Goal: Task Accomplishment & Management: Use online tool/utility

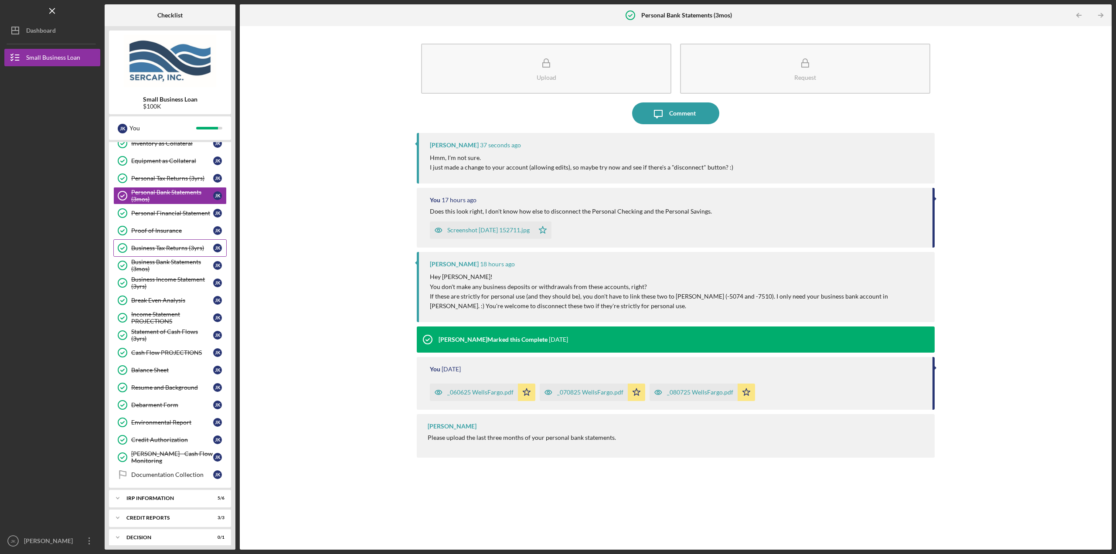
scroll to position [212, 0]
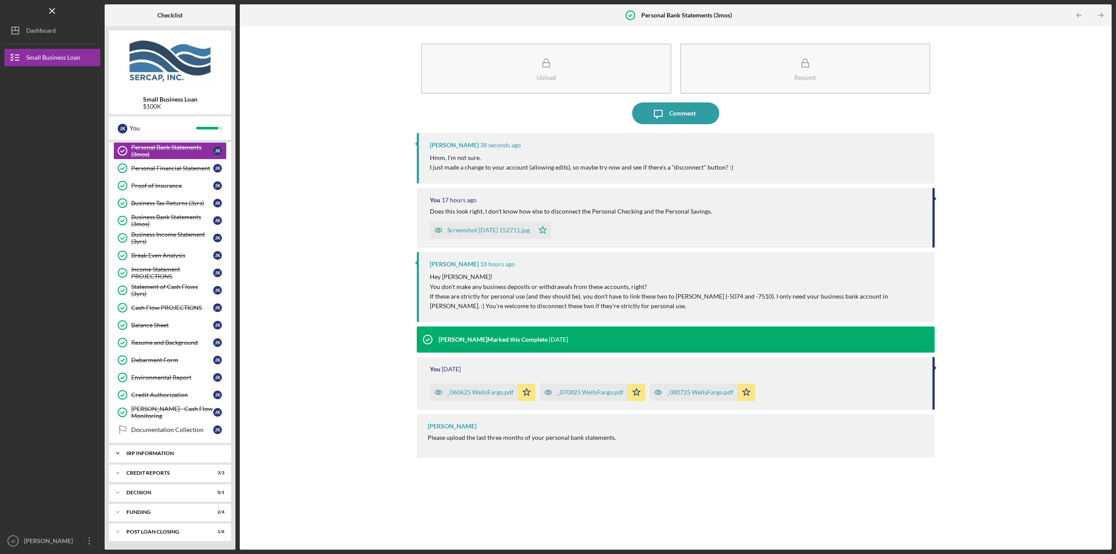
click at [148, 458] on div "Icon/Expander IRP Information 5 / 6" at bounding box center [170, 453] width 122 height 17
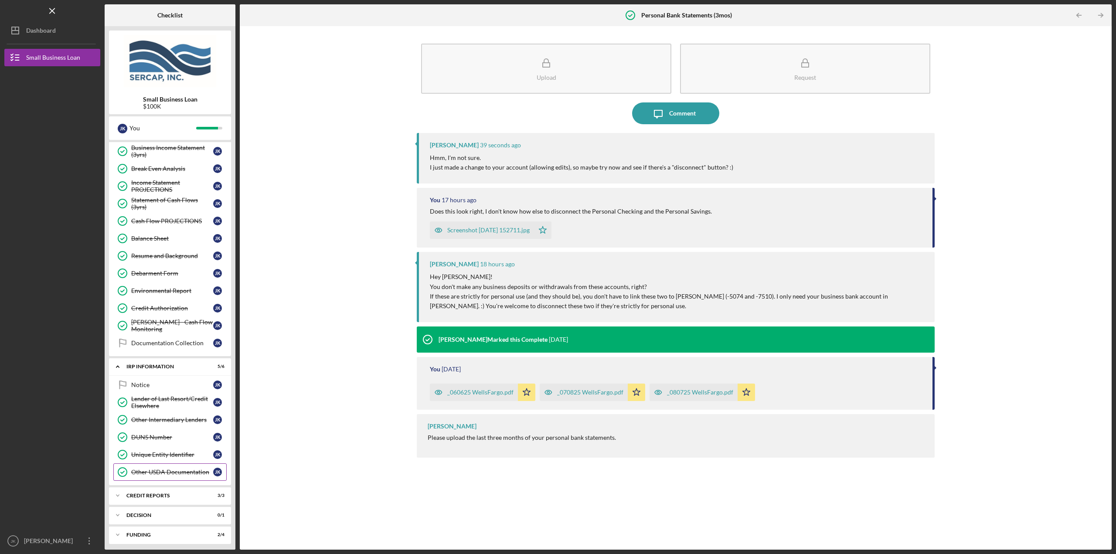
scroll to position [299, 0]
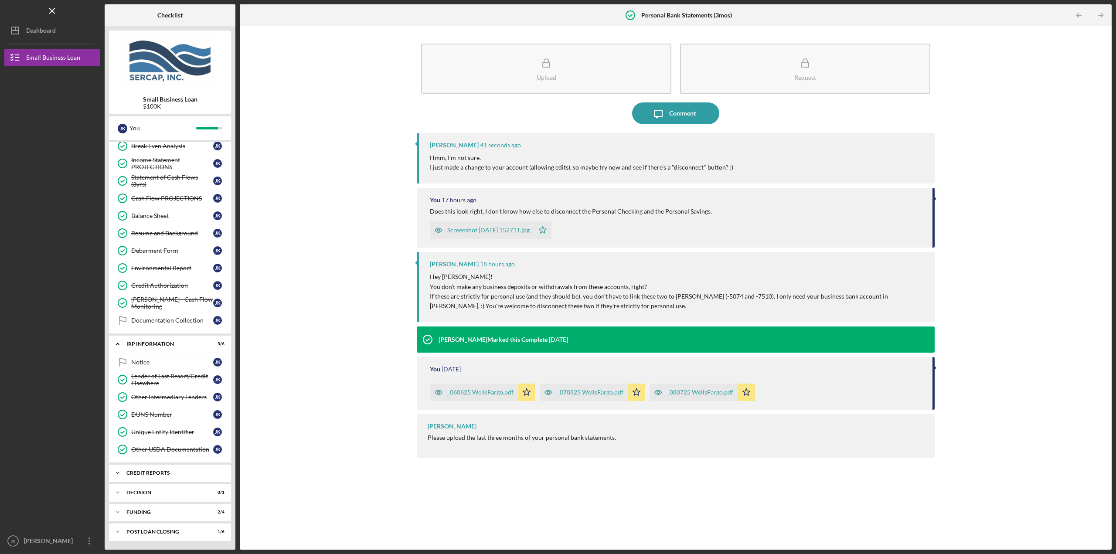
drag, startPoint x: 163, startPoint y: 471, endPoint x: 165, endPoint y: 467, distance: 4.5
click at [163, 471] on div "credit reports" at bounding box center [173, 472] width 94 height 5
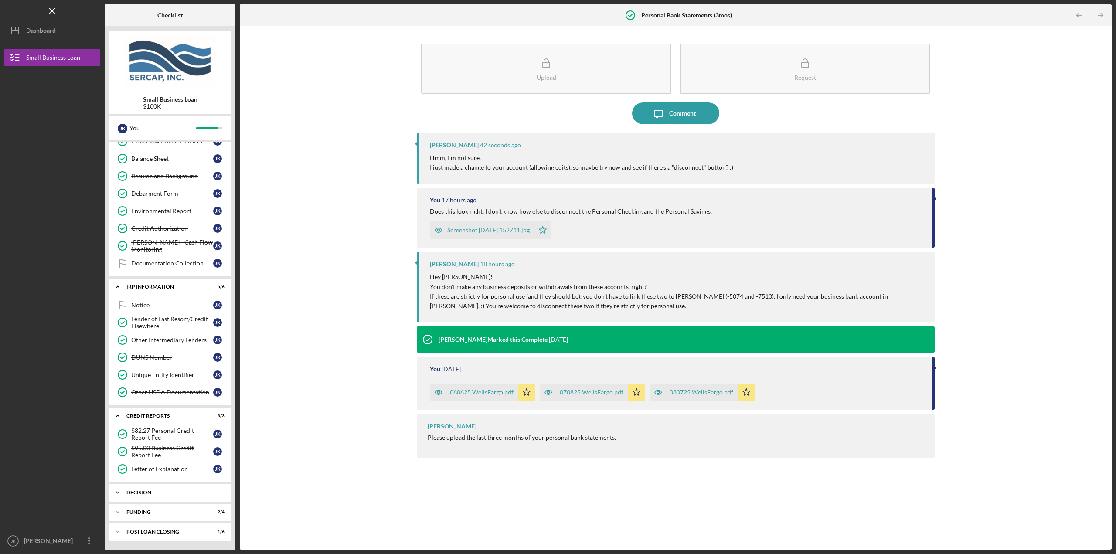
click at [160, 496] on div "Icon/Expander Decision 0 / 1" at bounding box center [170, 492] width 122 height 17
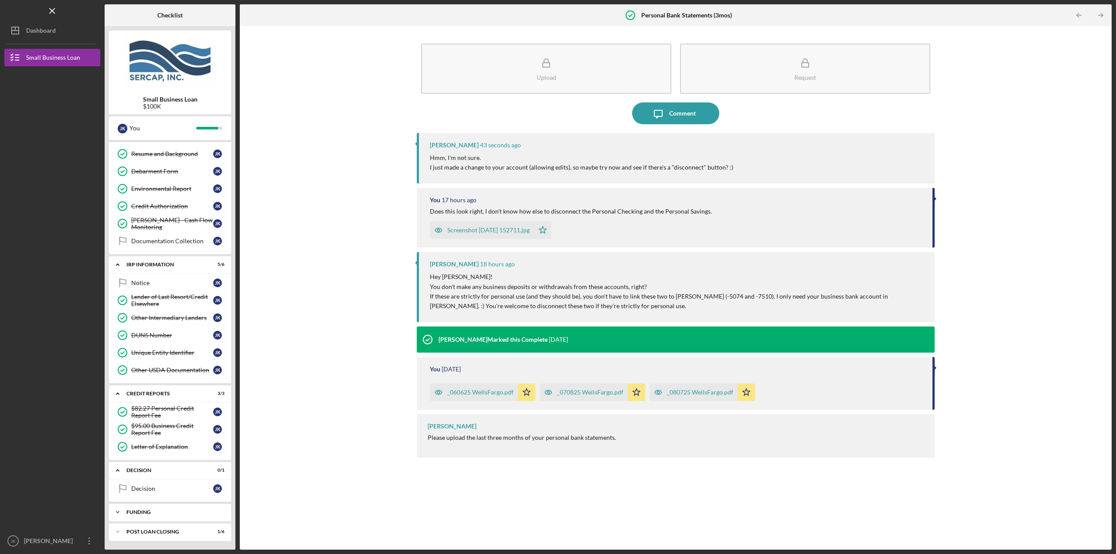
click at [154, 516] on div "Icon/Expander Funding 2 / 4" at bounding box center [170, 511] width 122 height 17
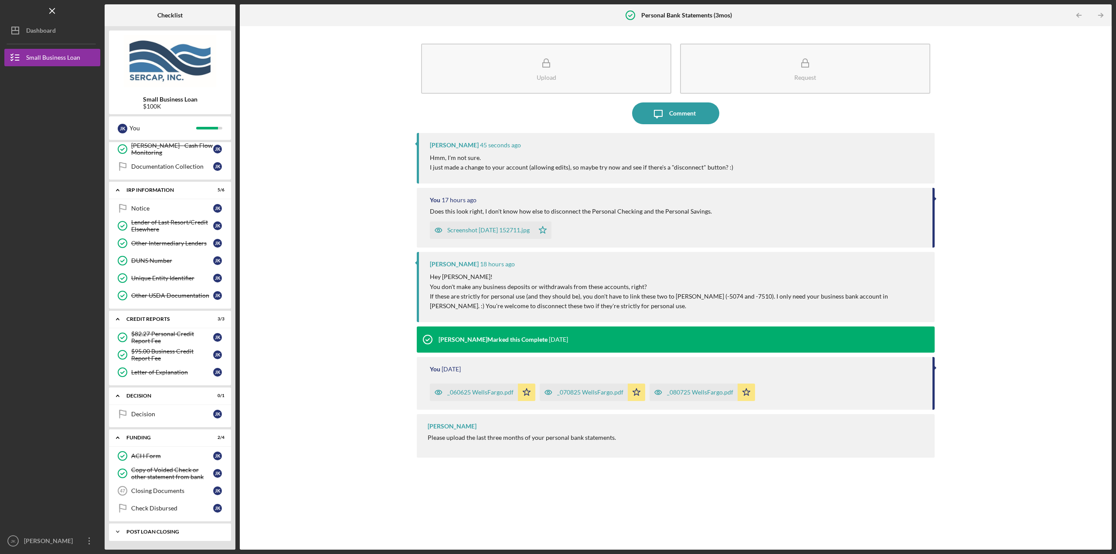
click at [162, 529] on div "Icon/Expander POST LOAN CLOSING 1 / 6" at bounding box center [170, 531] width 122 height 17
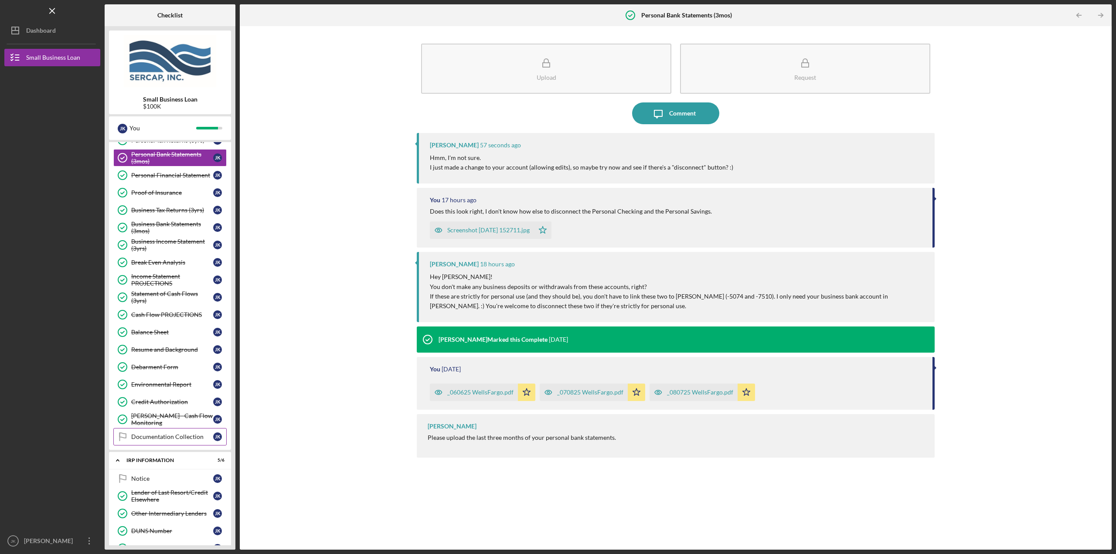
scroll to position [261, 0]
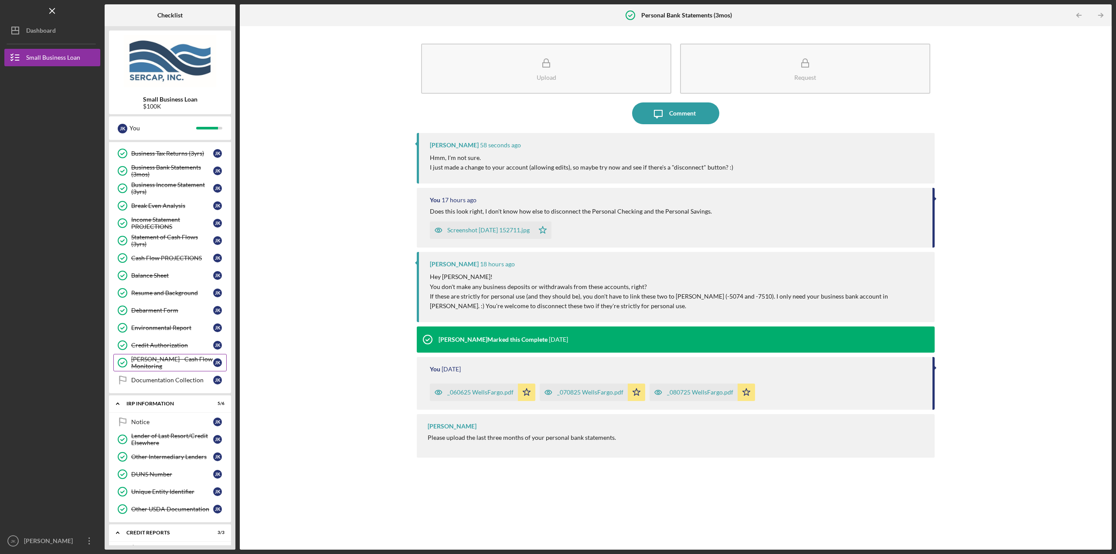
click at [170, 358] on link "[PERSON_NAME] - Cash Flow Monitoring [PERSON_NAME] - Cash Flow Monitoring J K" at bounding box center [169, 362] width 113 height 17
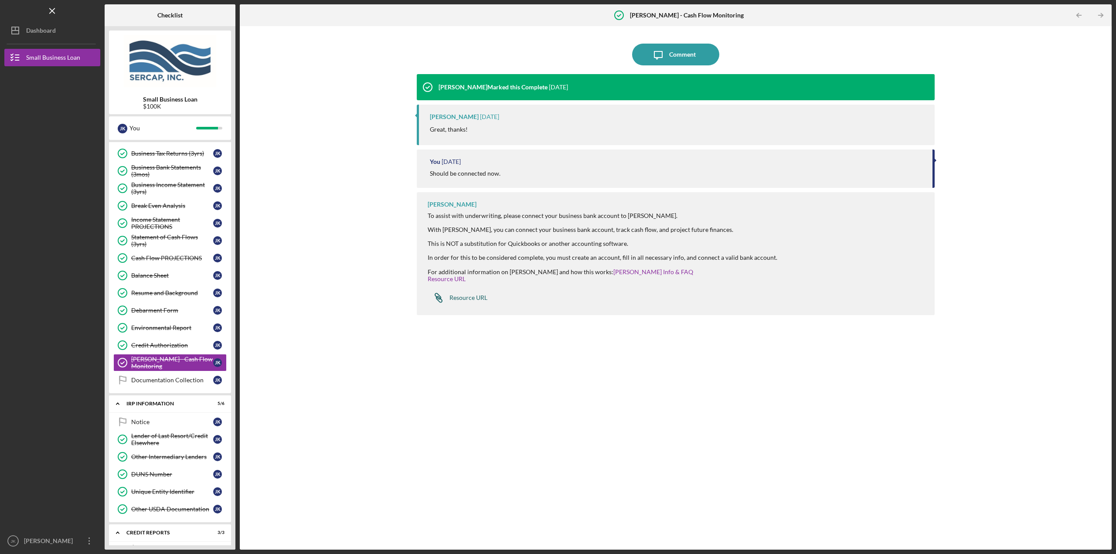
click at [473, 294] on div "Resource URL" at bounding box center [468, 297] width 38 height 7
